Goal: Use online tool/utility: Utilize a website feature to perform a specific function

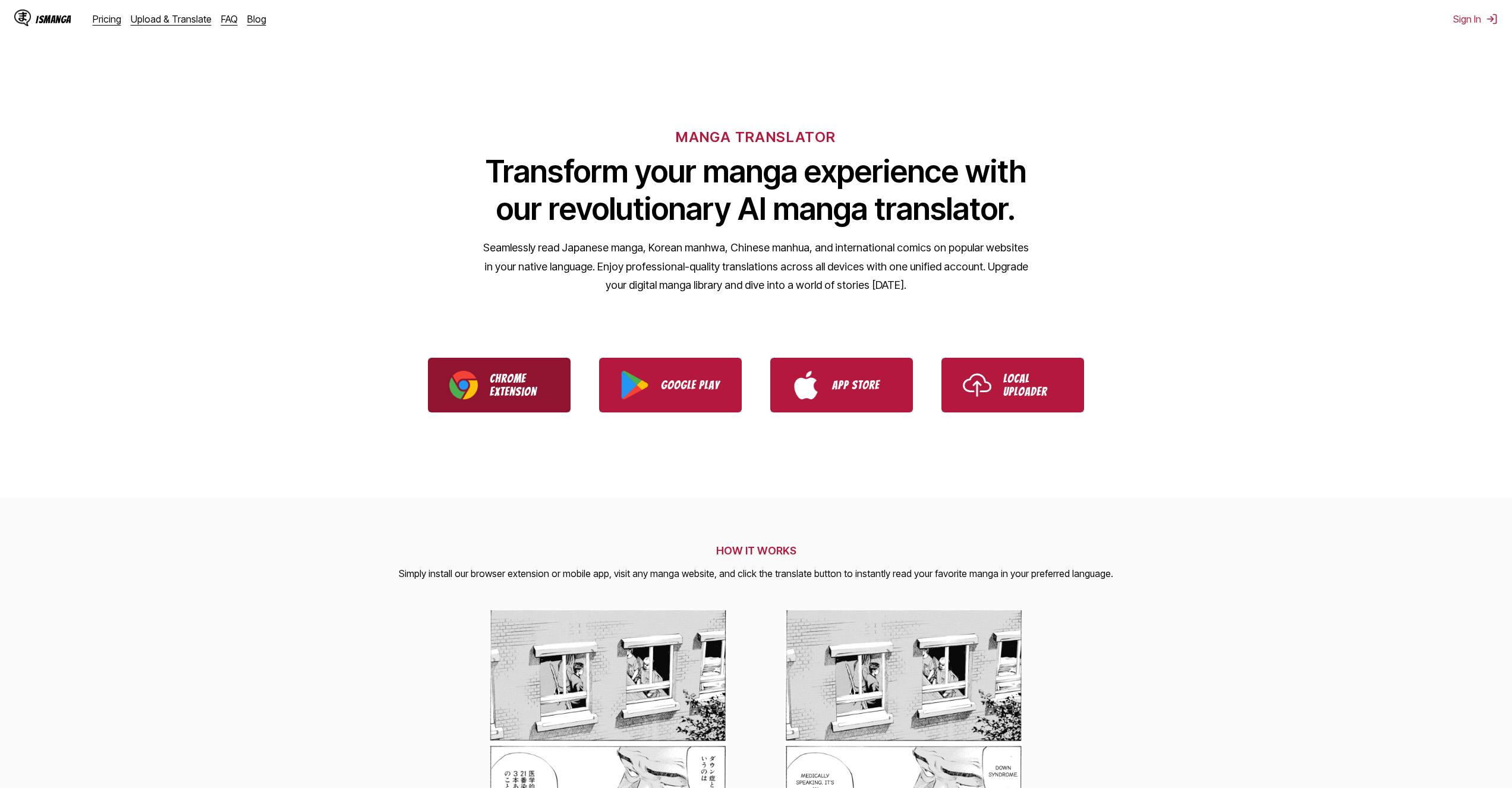
click at [513, 383] on p "Chrome Extension" at bounding box center [520, 386] width 60 height 26
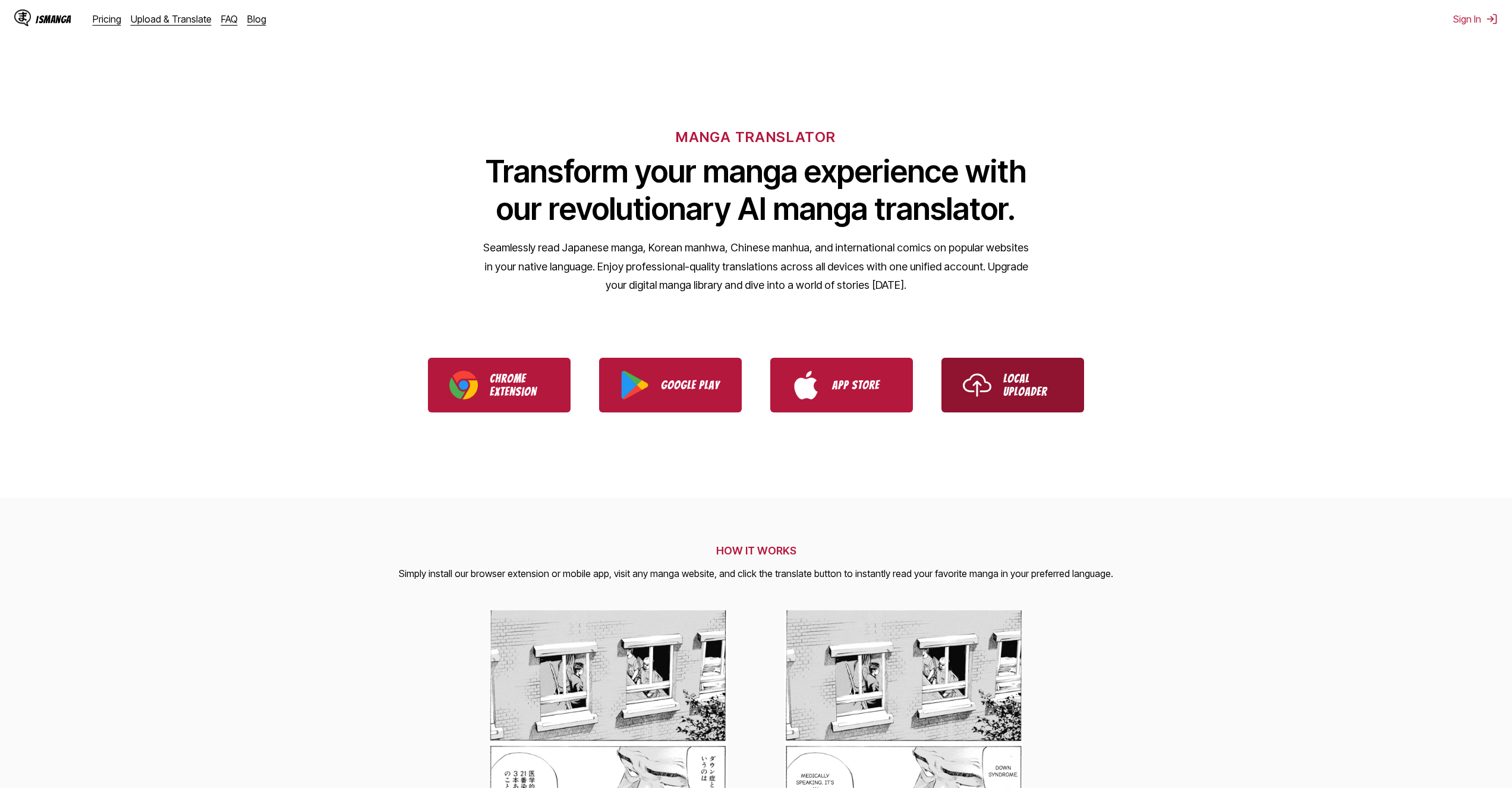
click at [994, 411] on link "Local Uploader" at bounding box center [1013, 385] width 143 height 55
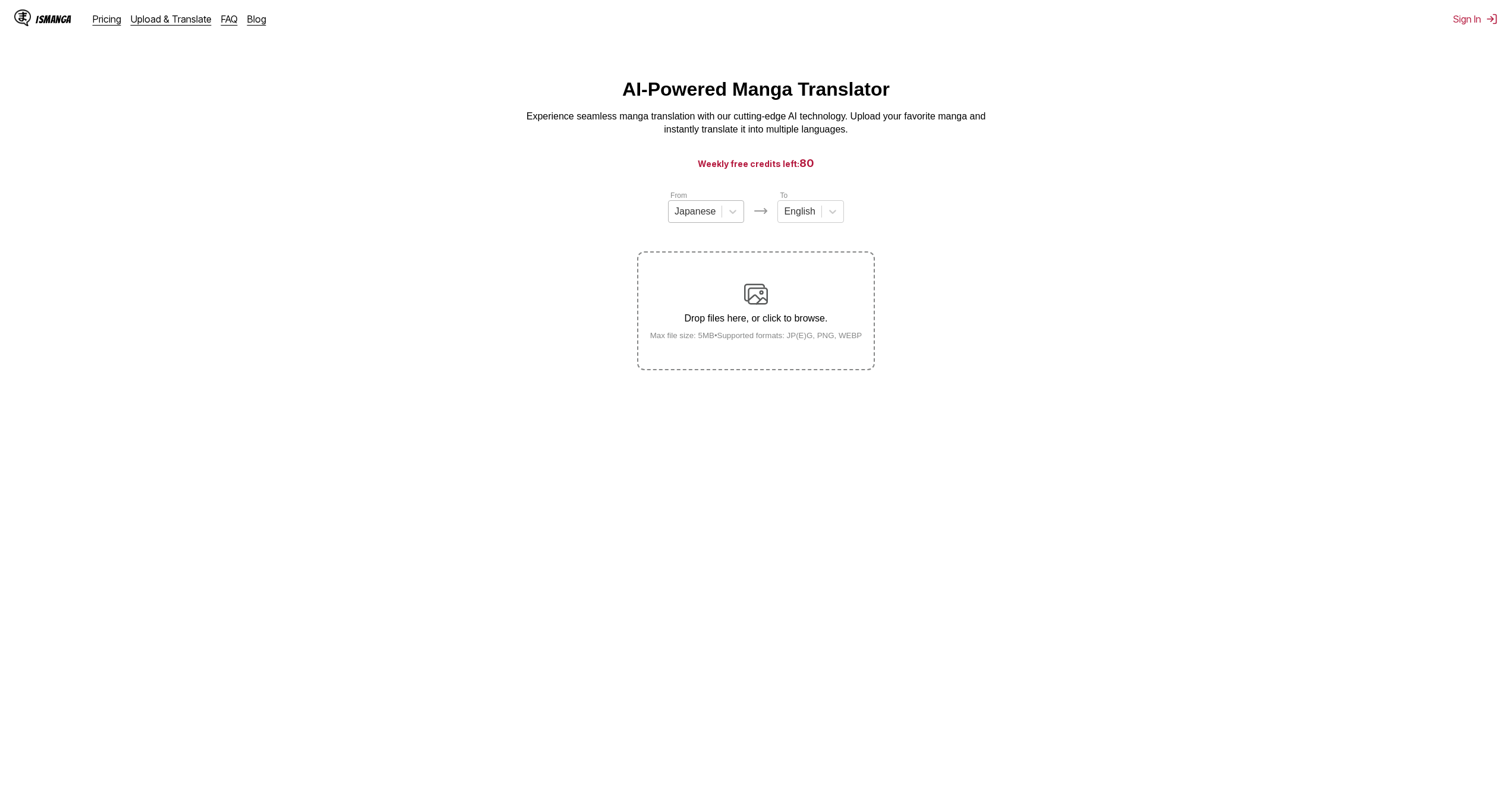
click at [719, 220] on div "Japanese" at bounding box center [695, 211] width 53 height 18
click at [704, 311] on div "English" at bounding box center [706, 300] width 76 height 20
click at [799, 232] on div "From option English, selected. English To English Drop files here, or click to …" at bounding box center [756, 279] width 238 height 180
click at [814, 218] on div "English" at bounding box center [794, 211] width 43 height 18
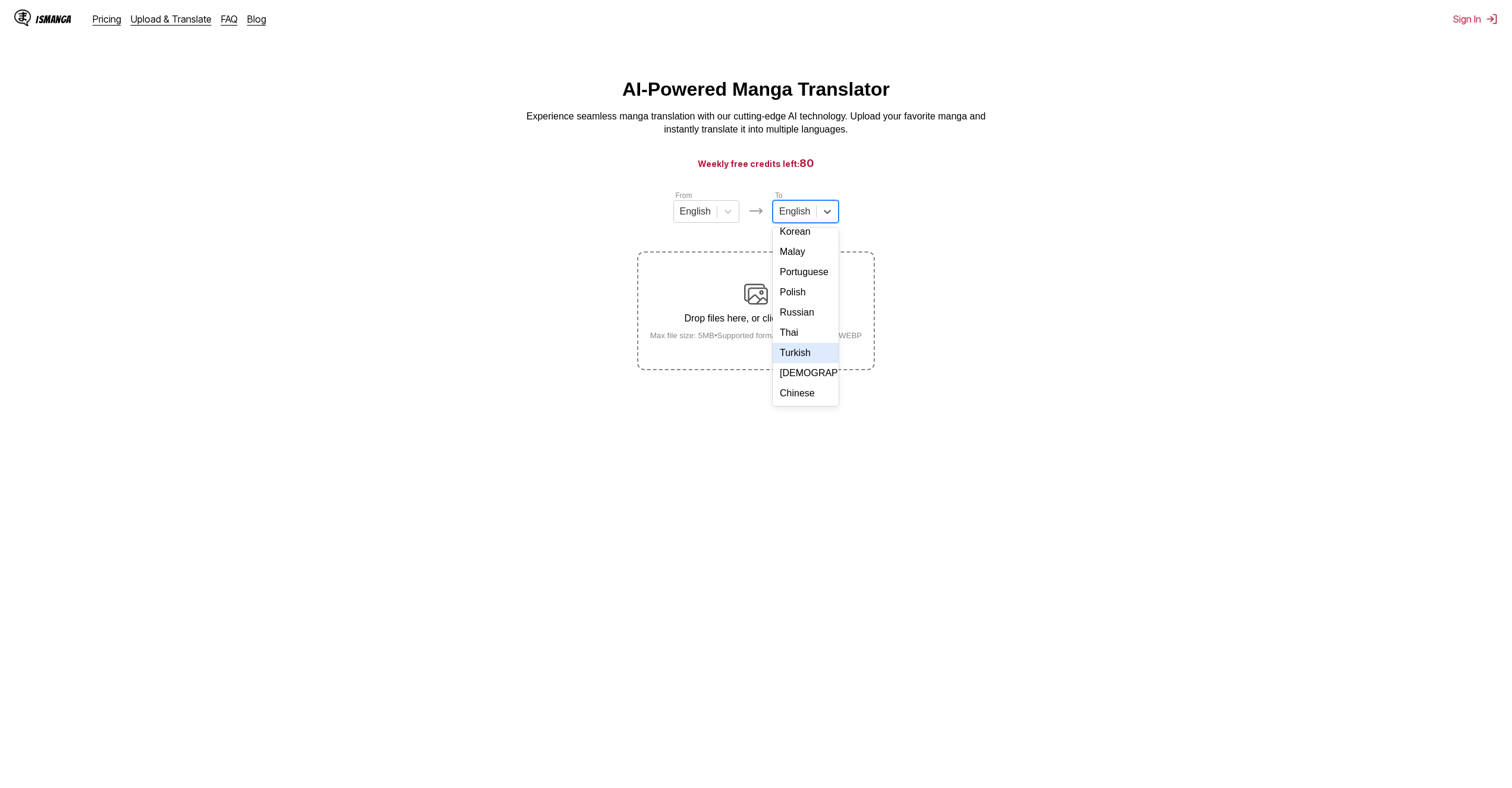
click at [797, 347] on div "Turkish" at bounding box center [806, 353] width 66 height 20
click at [779, 324] on p "Drop files here, or click to browse." at bounding box center [756, 319] width 232 height 11
click at [0, 0] on input "Drop files here, or click to browse. Max file size: 5MB • Supported formats: JP…" at bounding box center [0, 0] width 0 height 0
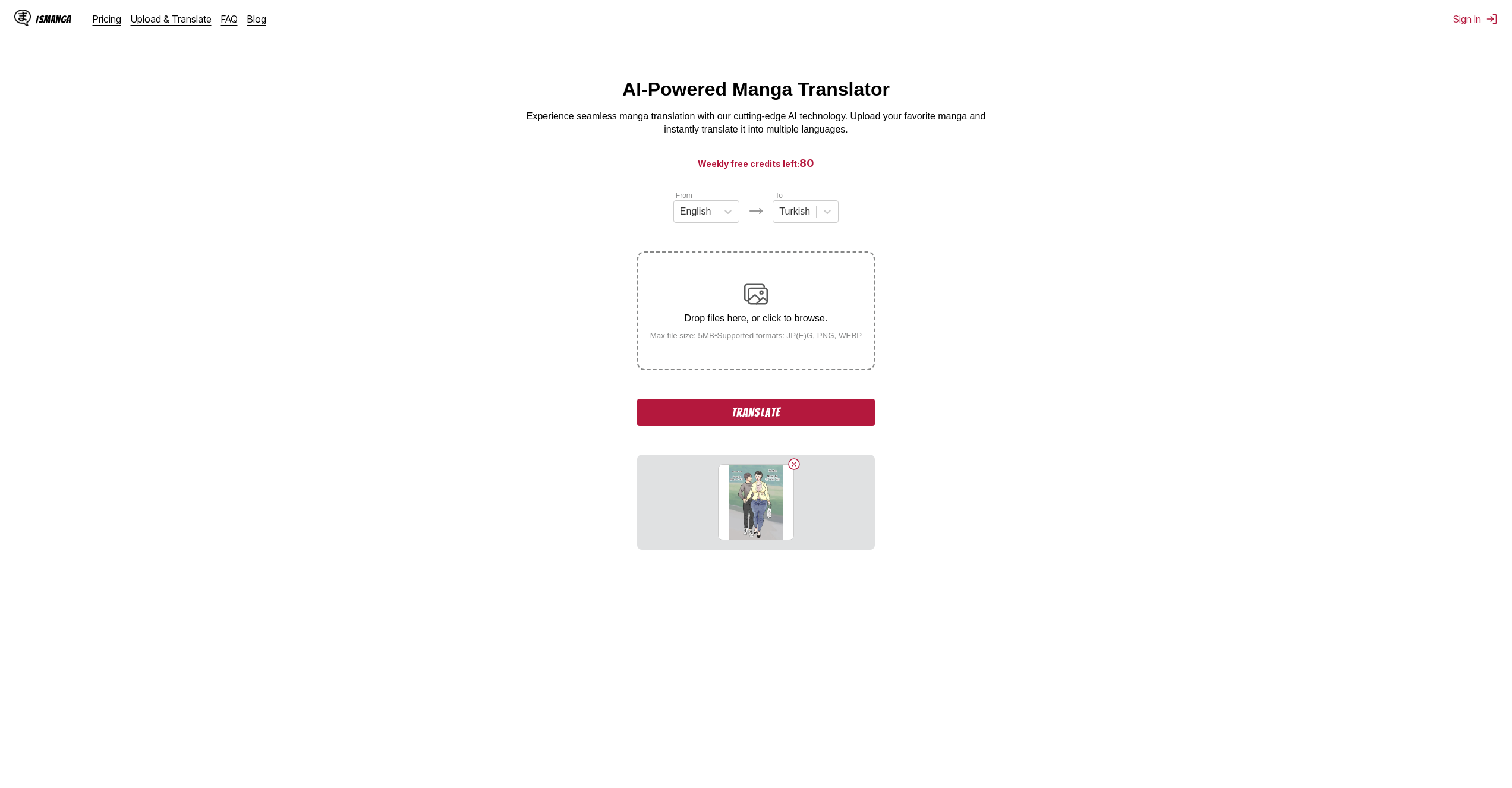
click at [792, 413] on button "Translate" at bounding box center [756, 412] width 238 height 27
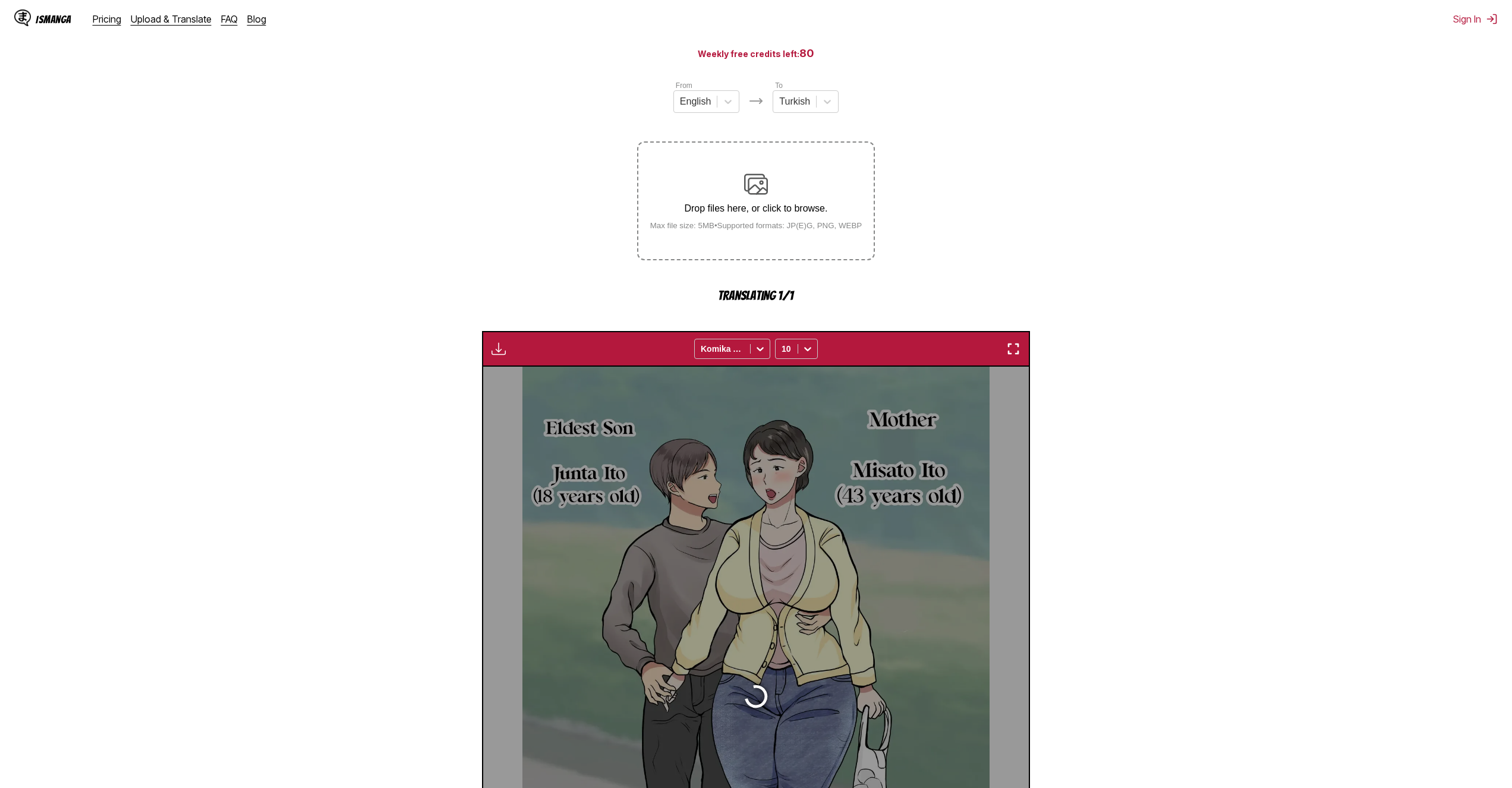
scroll to position [350, 0]
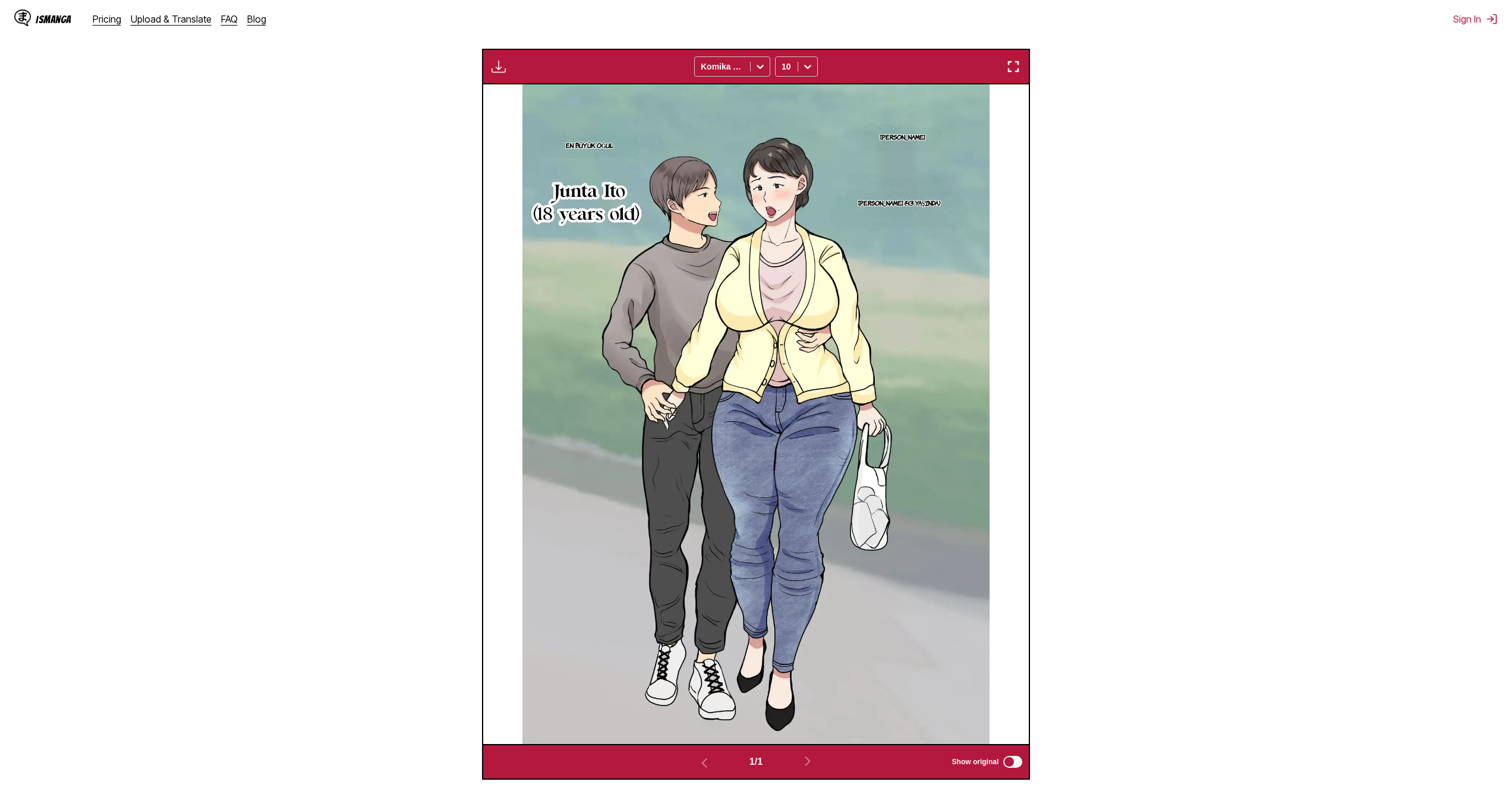
click at [1235, 355] on section "From English To Turkish Drop files here, or click to browse. Max file size: 5MB…" at bounding box center [756, 310] width 1494 height 940
drag, startPoint x: 861, startPoint y: 605, endPoint x: 881, endPoint y: 543, distance: 65.1
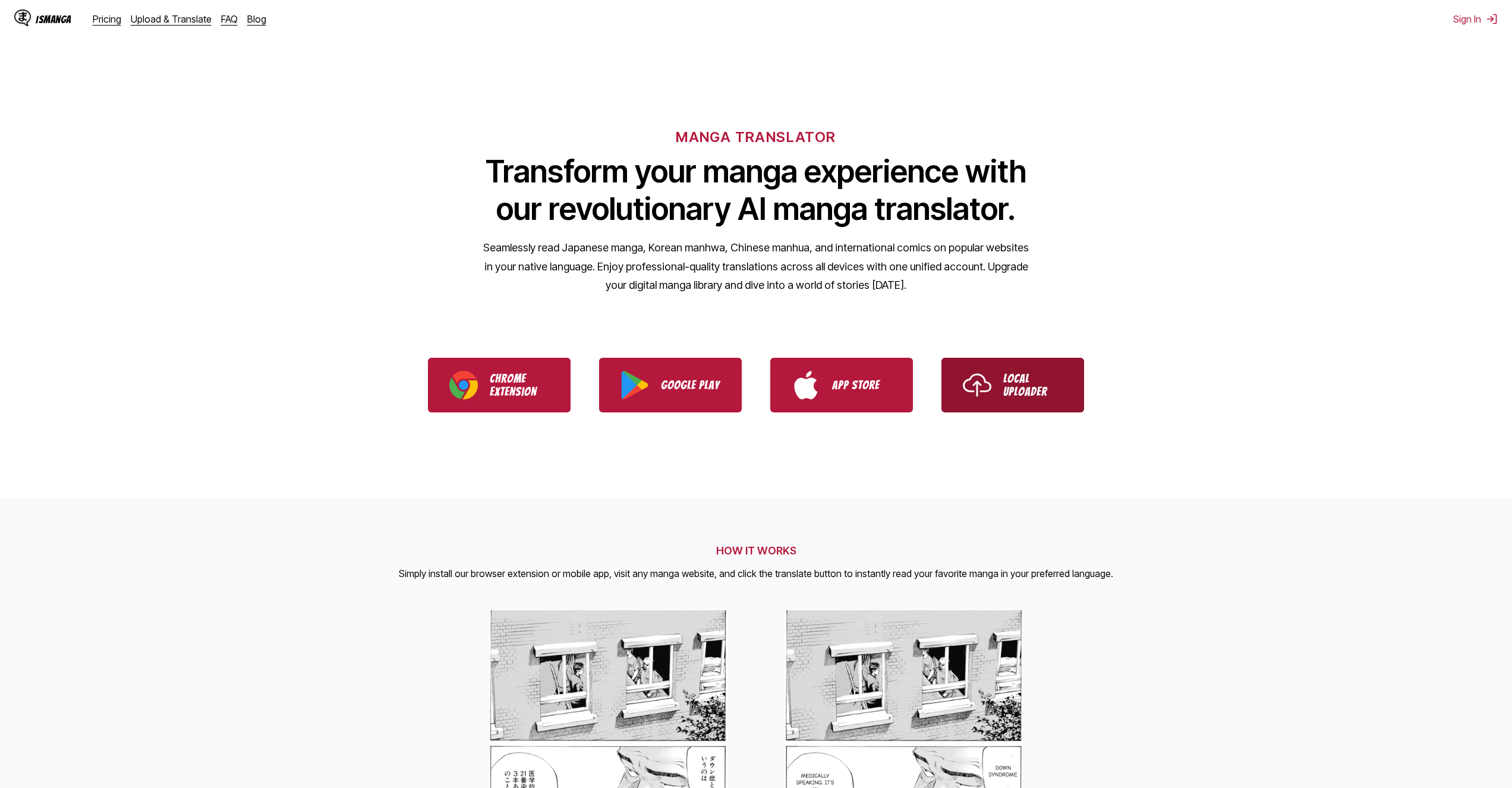
click at [1032, 381] on p "Local Uploader" at bounding box center [1034, 386] width 60 height 26
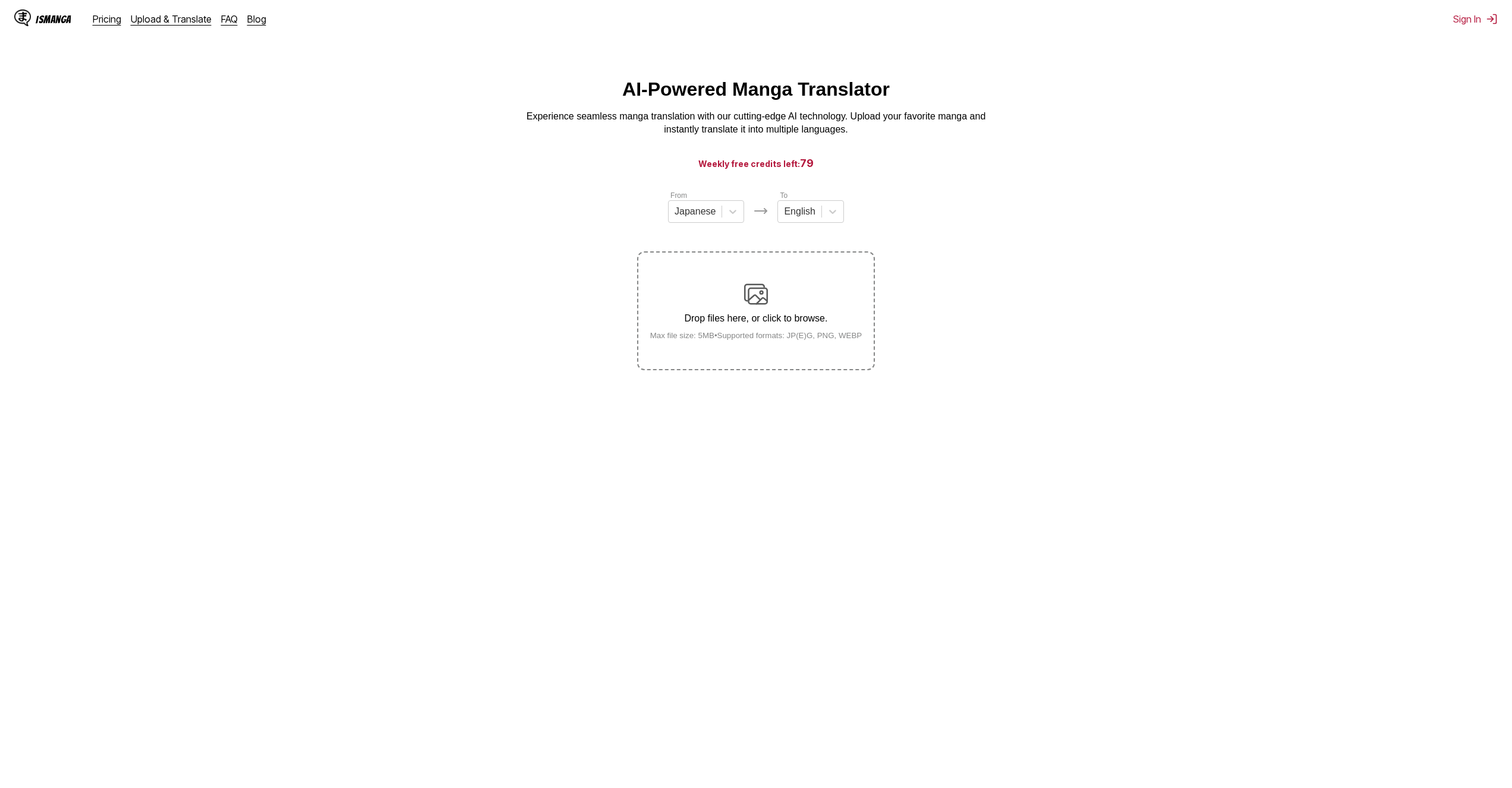
click at [792, 323] on p "Drop files here, or click to browse." at bounding box center [756, 319] width 232 height 11
click at [0, 0] on input "Drop files here, or click to browse. Max file size: 5MB • Supported formats: JP…" at bounding box center [0, 0] width 0 height 0
click at [735, 217] on icon at bounding box center [734, 212] width 12 height 12
click at [809, 218] on div at bounding box center [794, 211] width 31 height 13
click at [1066, 380] on main "AI-Powered Manga Translator Experience seamless manga translation with our cutt…" at bounding box center [756, 432] width 1512 height 709
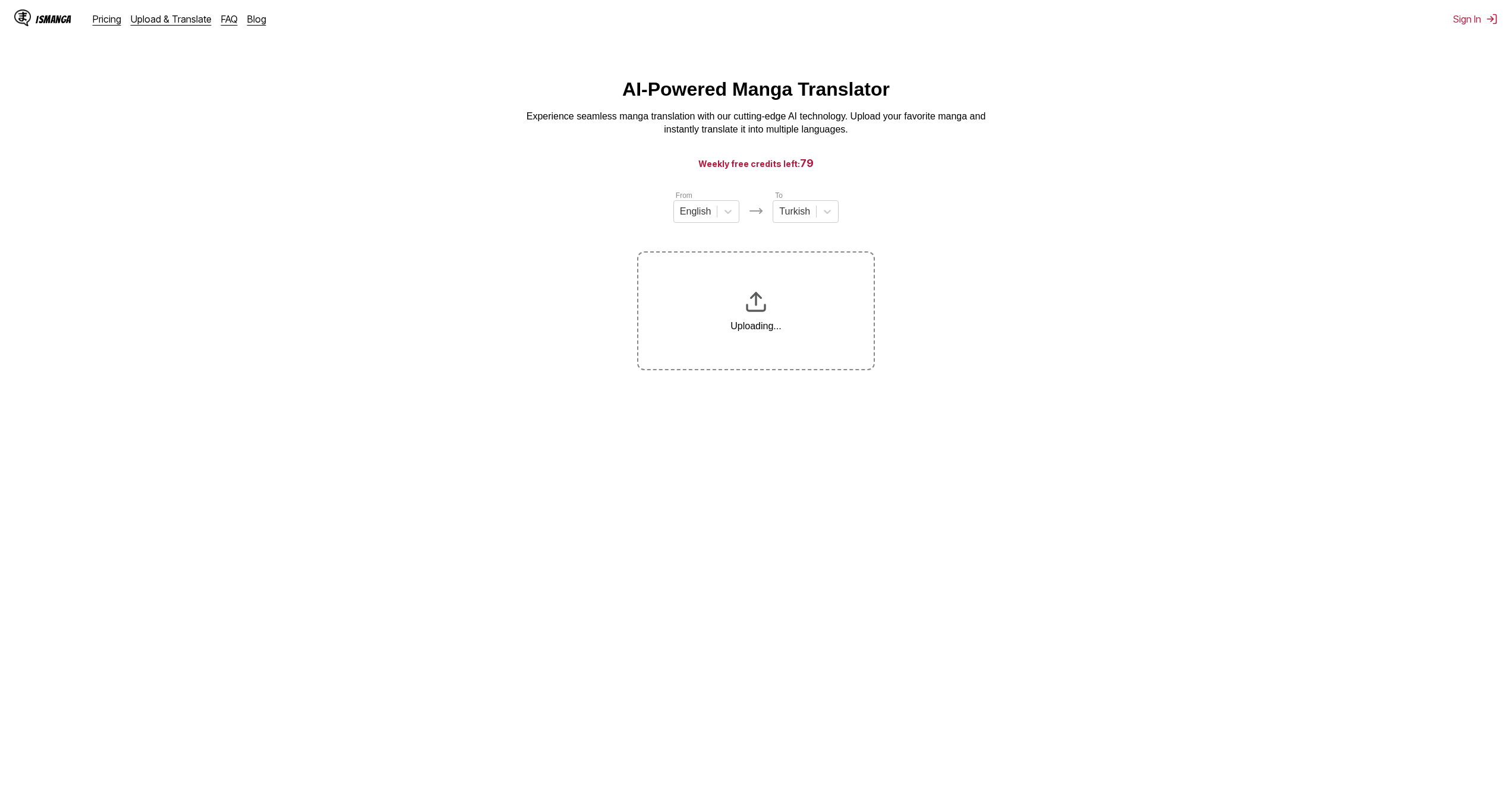
click at [990, 345] on section "From English To Turkish Uploading..." at bounding box center [756, 279] width 1494 height 180
click at [762, 313] on img at bounding box center [756, 301] width 24 height 24
